Goal: Navigation & Orientation: Find specific page/section

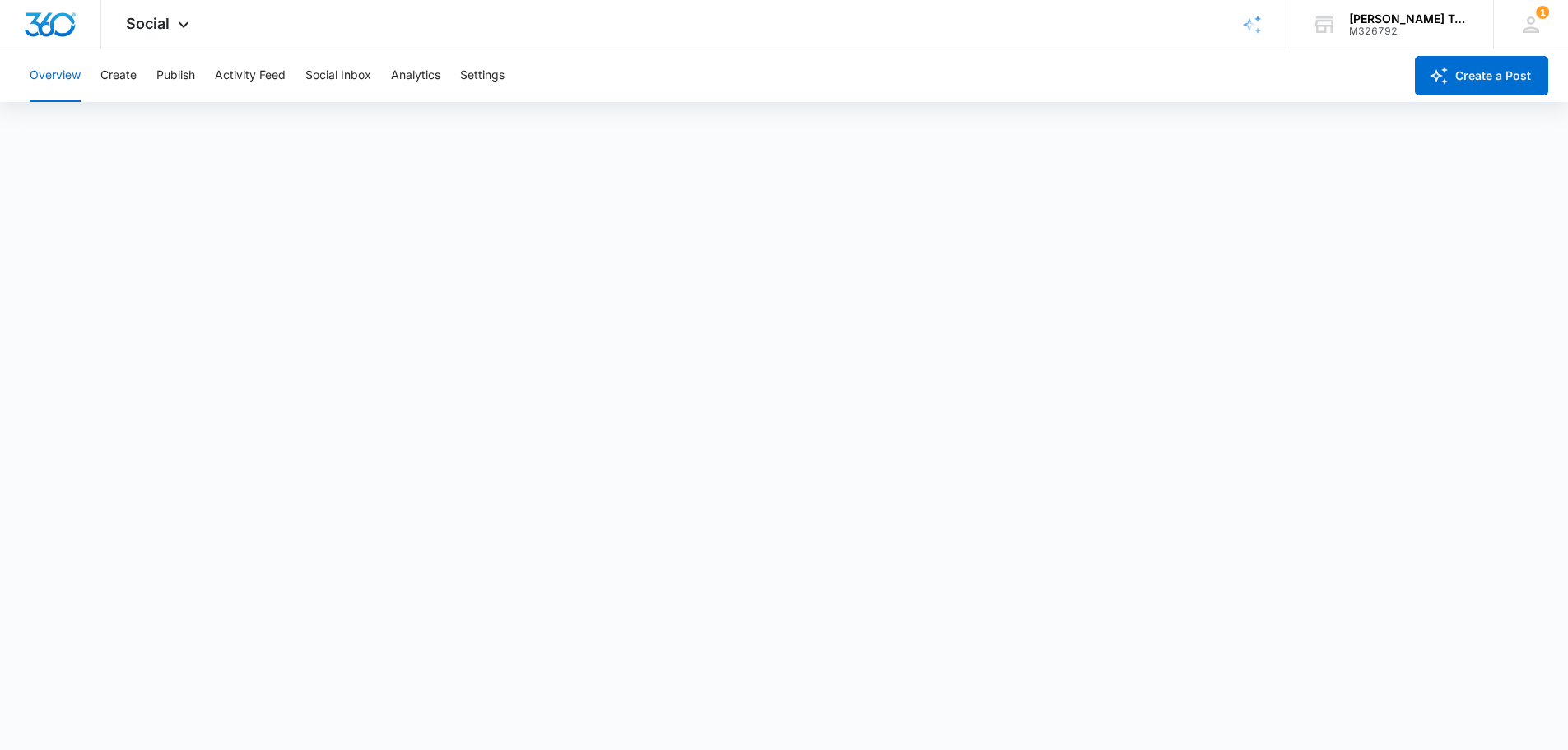
scroll to position [4, 0]
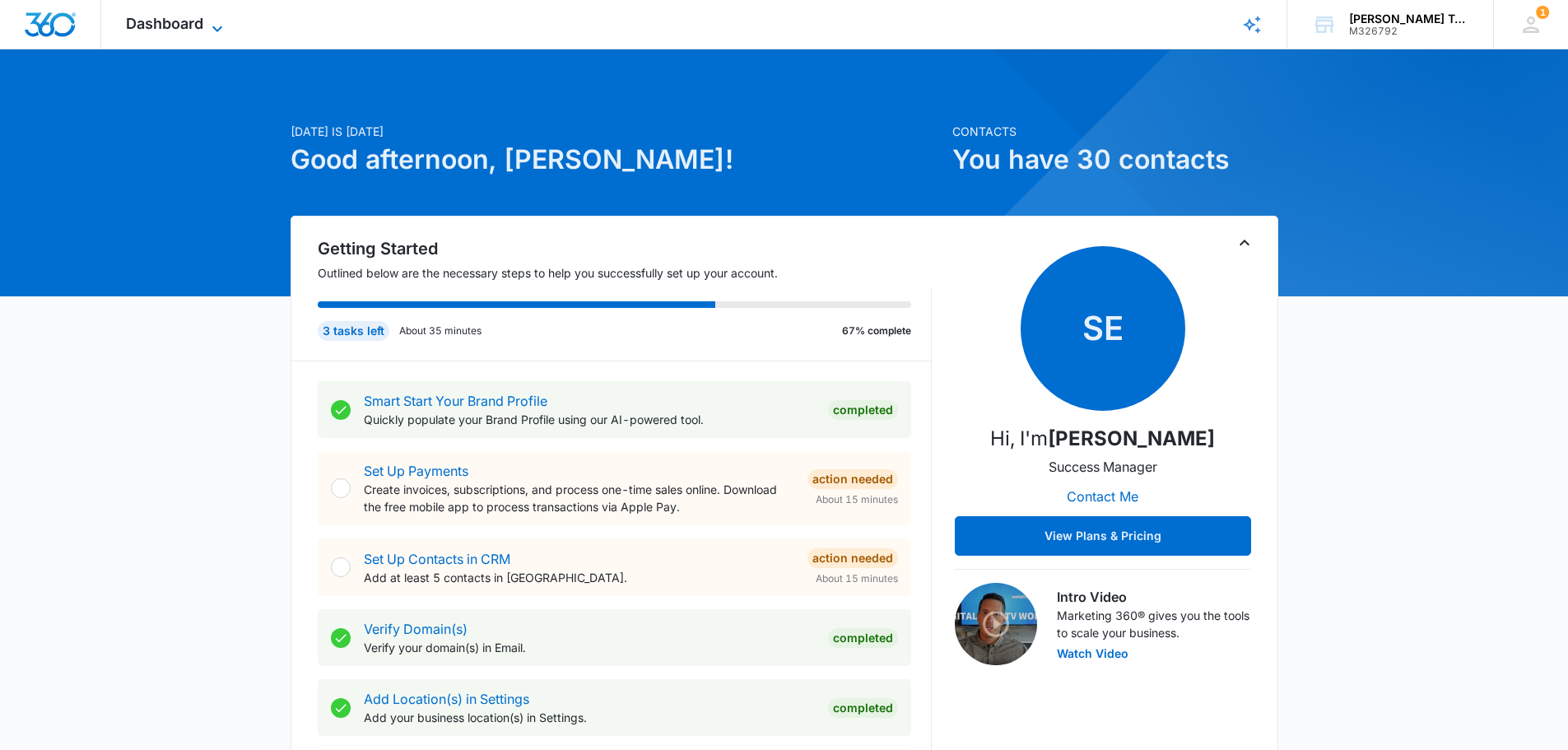
click at [222, 30] on icon at bounding box center [217, 29] width 20 height 20
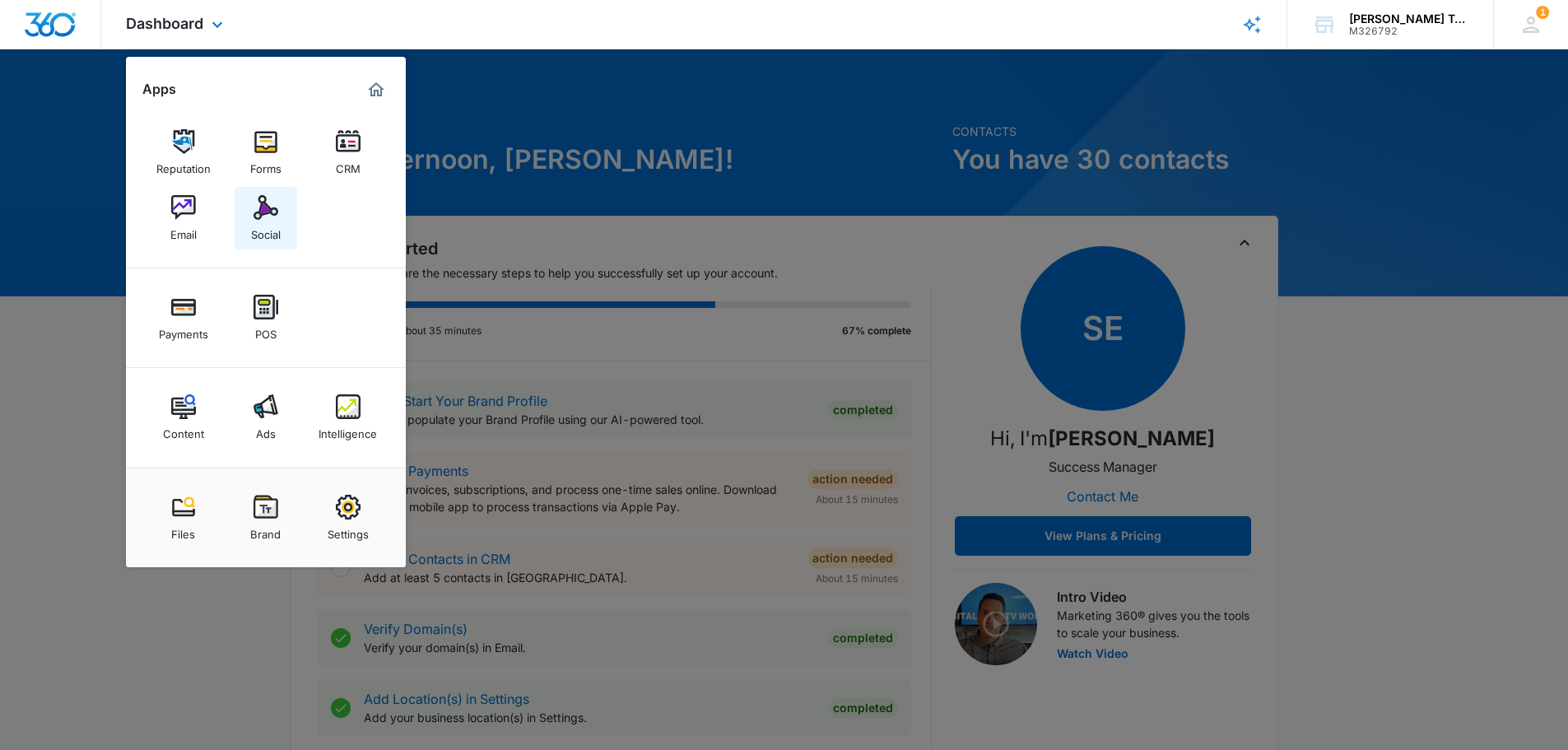
click at [276, 229] on div "Social" at bounding box center [266, 230] width 30 height 21
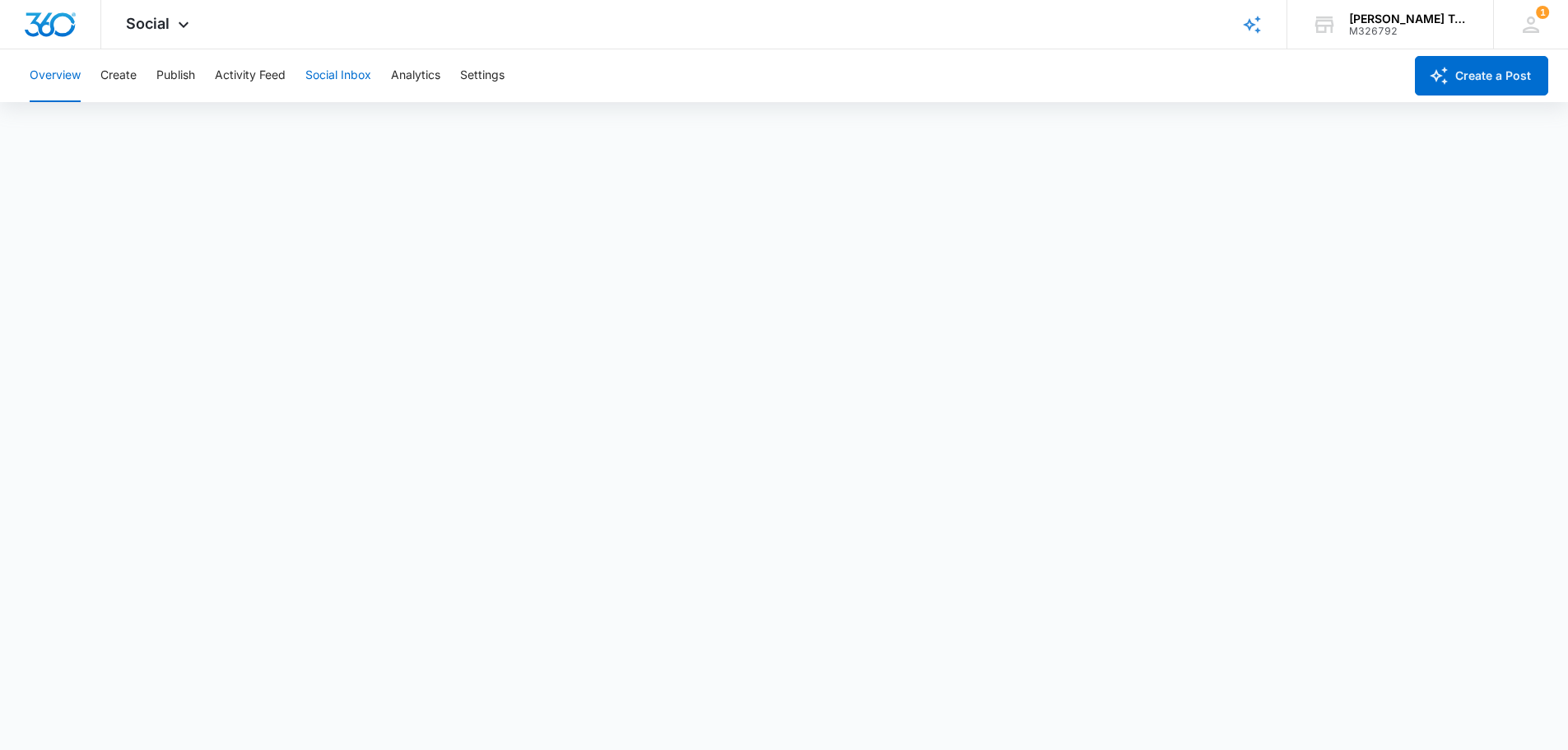
scroll to position [4, 0]
click at [422, 69] on button "Analytics" at bounding box center [416, 75] width 49 height 53
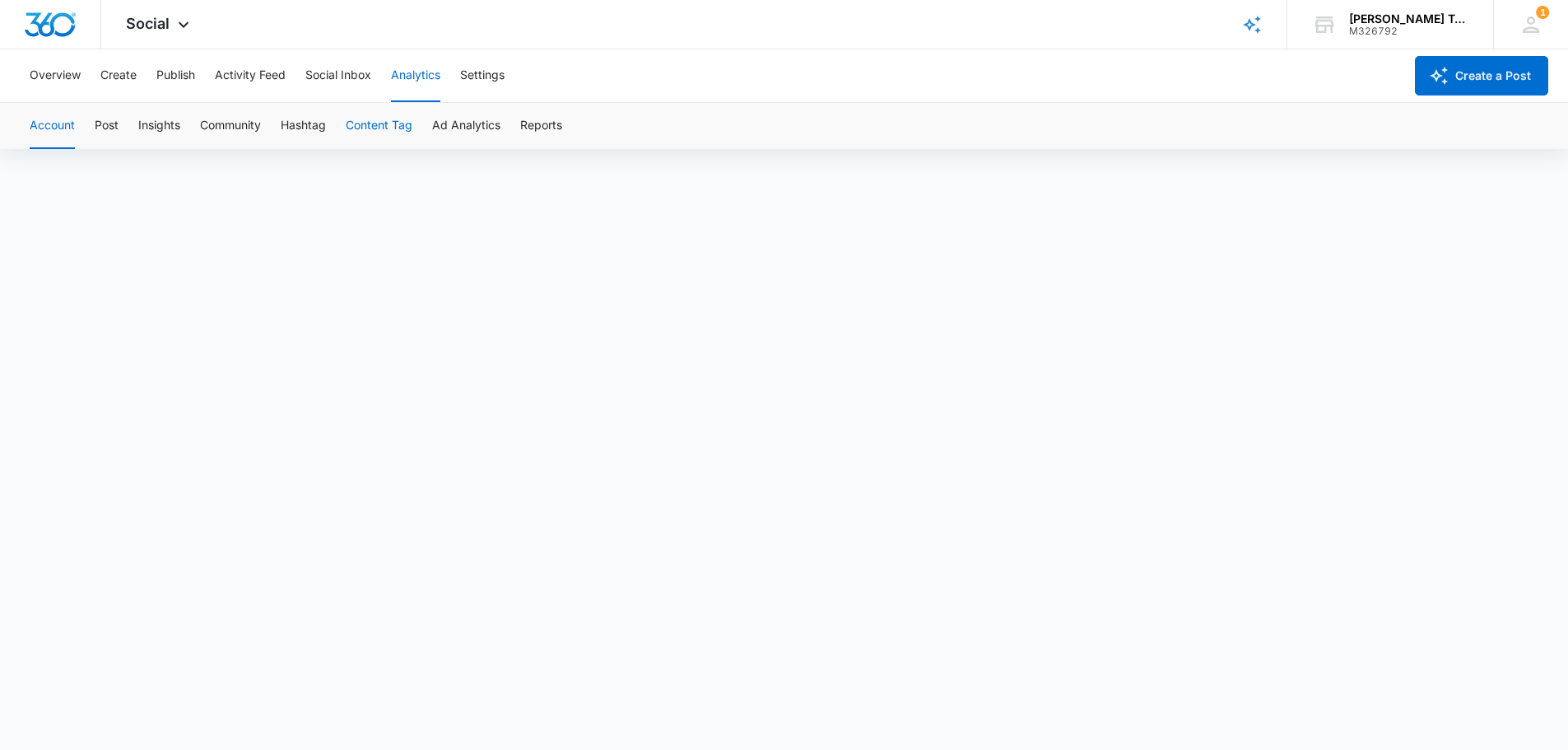
click at [395, 124] on button "Content Tag" at bounding box center [379, 126] width 66 height 46
click at [444, 124] on button "Ad Analytics" at bounding box center [466, 126] width 68 height 46
click at [542, 128] on button "Reports" at bounding box center [542, 126] width 42 height 46
click at [71, 76] on button "Overview" at bounding box center [55, 75] width 51 height 53
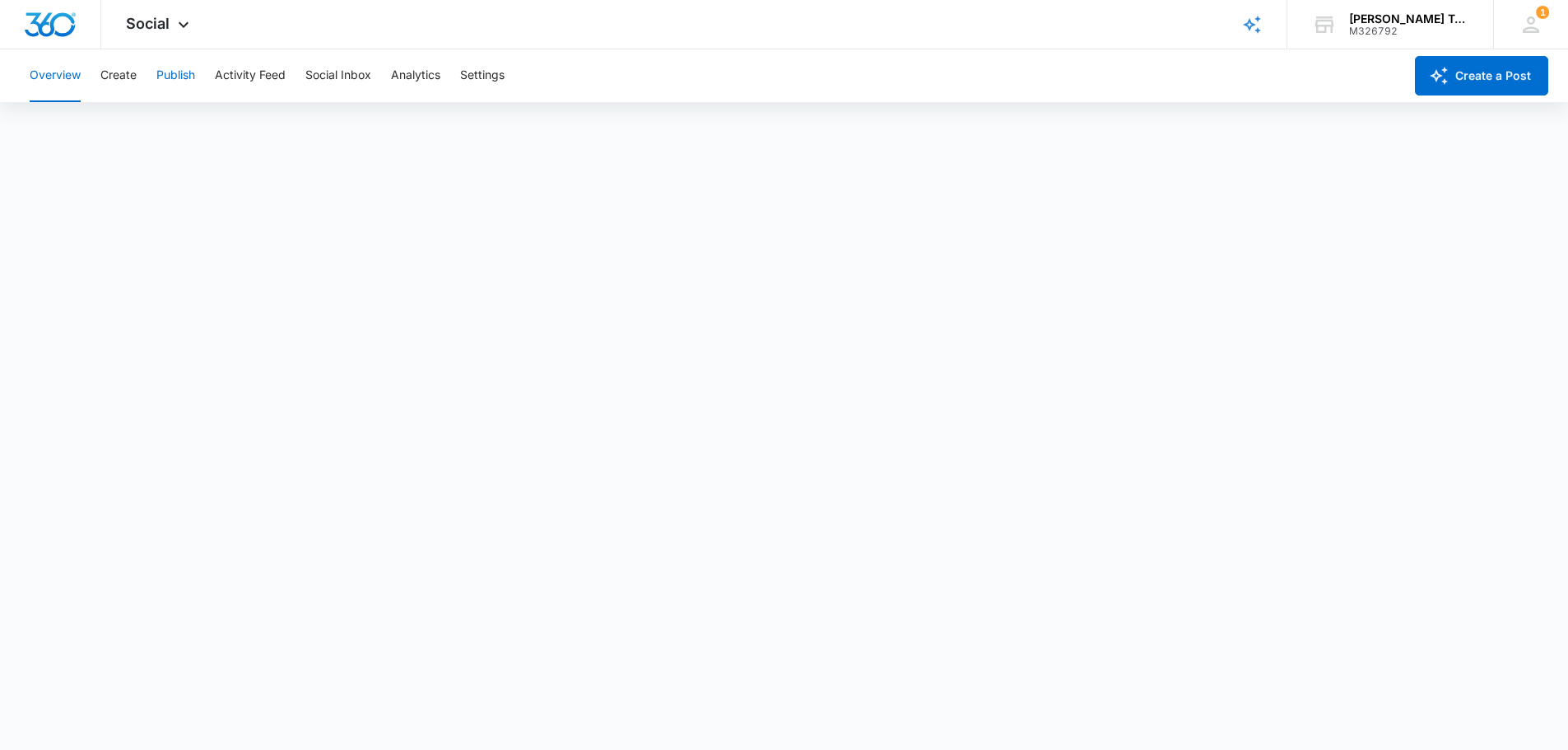
click at [180, 81] on button "Publish" at bounding box center [176, 75] width 38 height 53
click at [260, 76] on button "Activity Feed" at bounding box center [250, 75] width 71 height 53
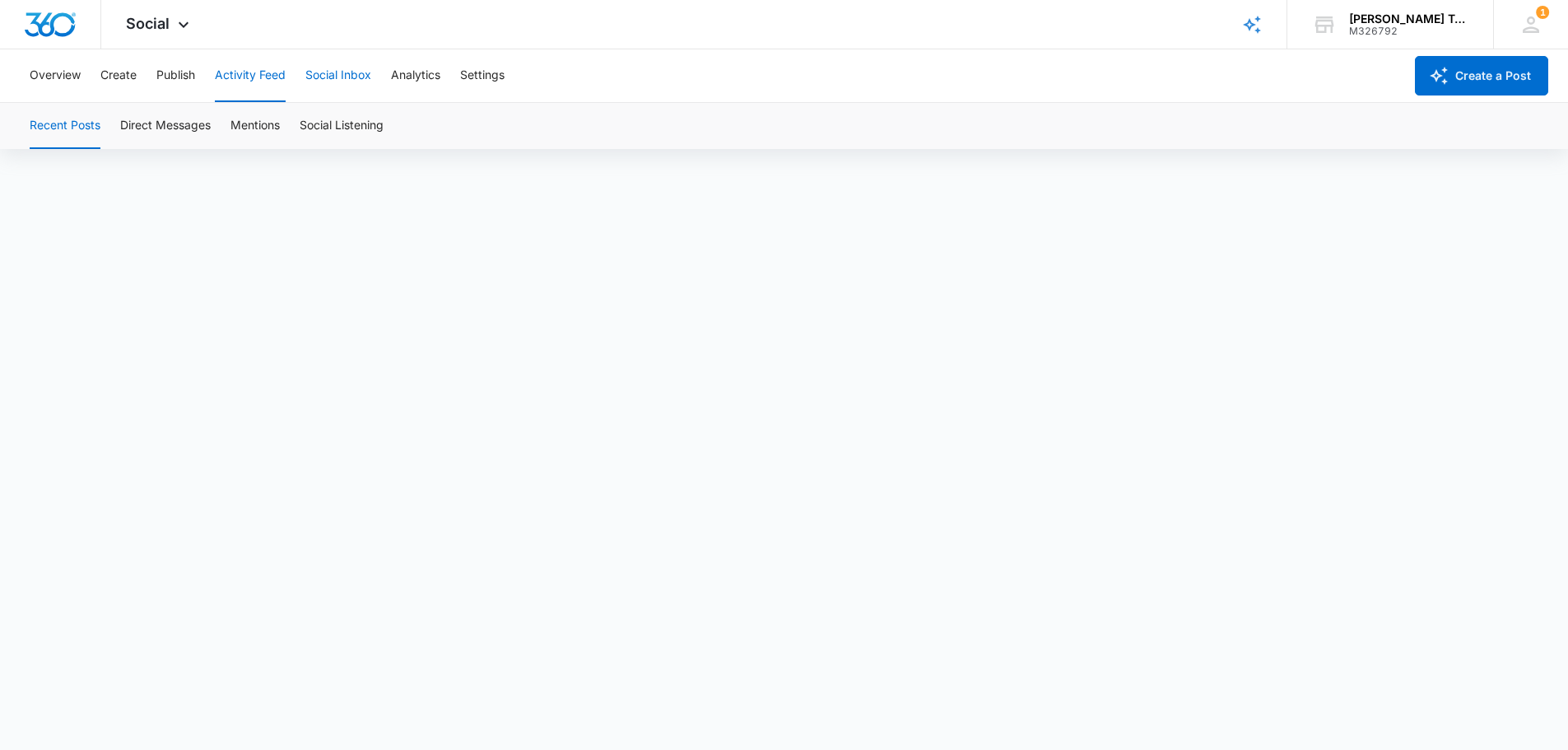
click at [328, 88] on button "Social Inbox" at bounding box center [338, 75] width 66 height 53
click at [65, 63] on button "Overview" at bounding box center [55, 75] width 51 height 53
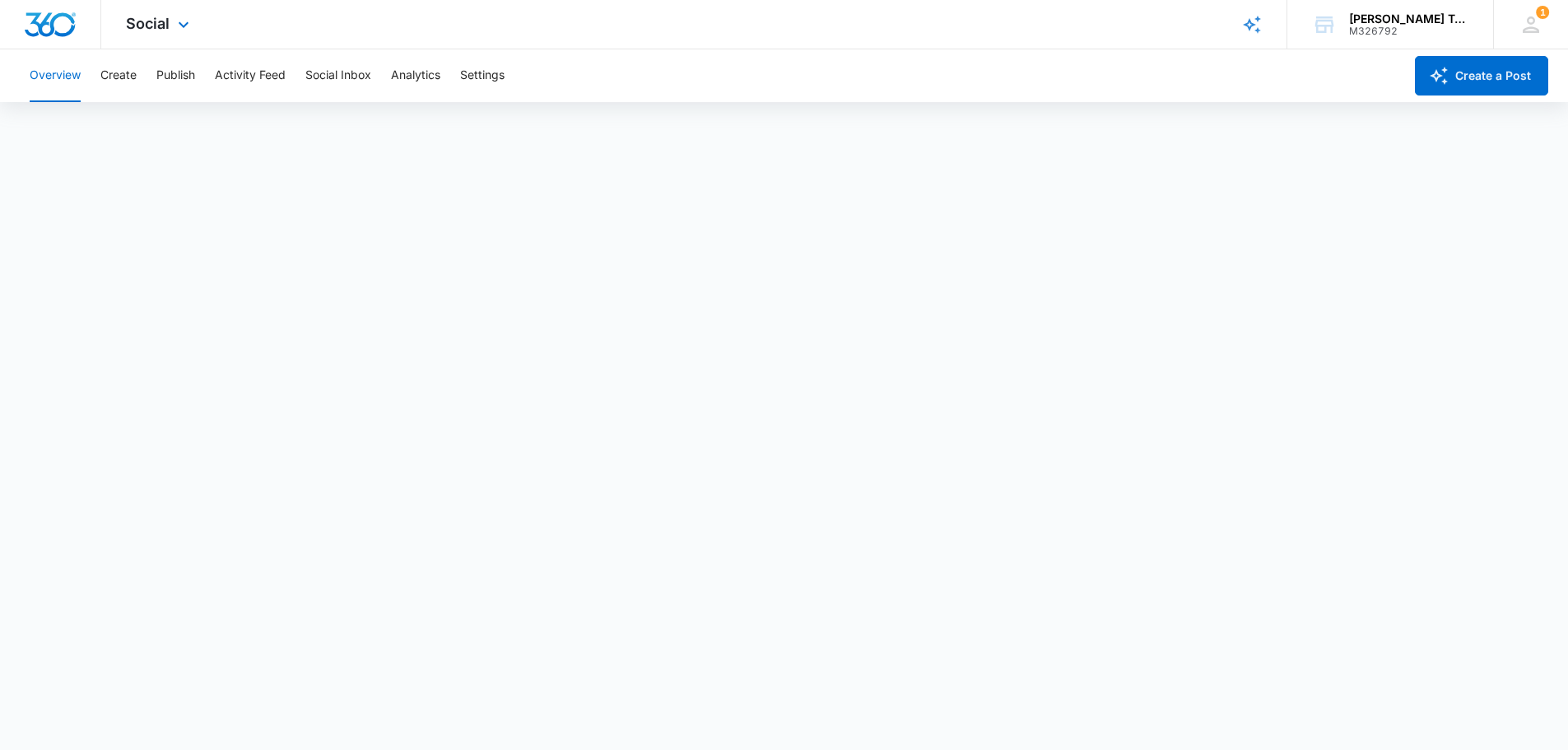
click at [67, 26] on img "Dashboard" at bounding box center [50, 25] width 52 height 25
